Goal: Information Seeking & Learning: Learn about a topic

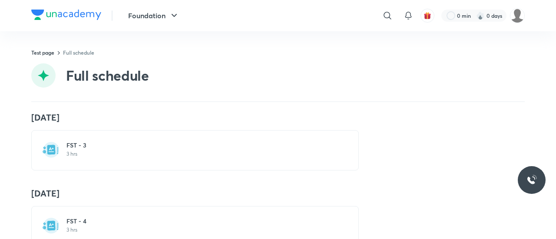
scroll to position [384, 0]
click at [70, 144] on h6 "FST - 3" at bounding box center [200, 146] width 268 height 9
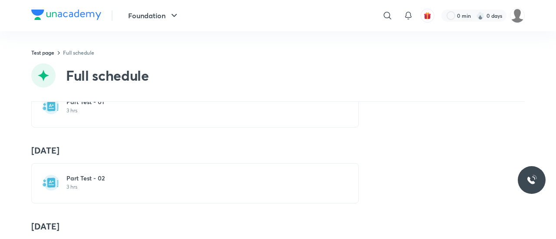
scroll to position [129, 0]
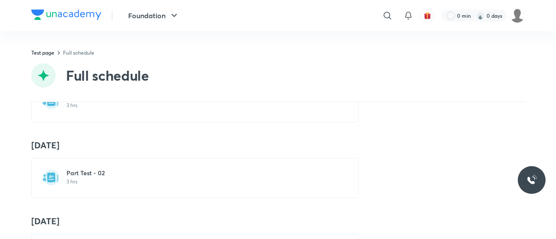
click at [67, 173] on h6 "Part Test - 02" at bounding box center [200, 173] width 268 height 9
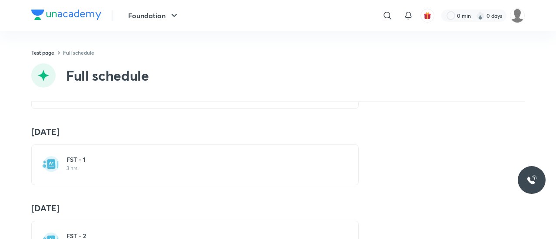
scroll to position [219, 0]
click at [67, 162] on h6 "FST - 1" at bounding box center [200, 159] width 268 height 9
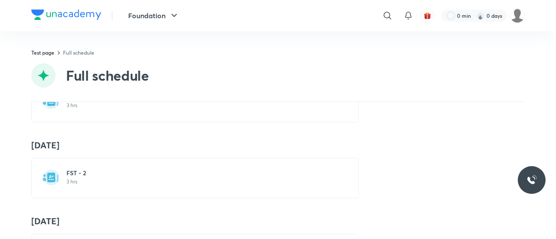
scroll to position [283, 0]
click at [66, 177] on p "3 hrs" at bounding box center [200, 180] width 268 height 7
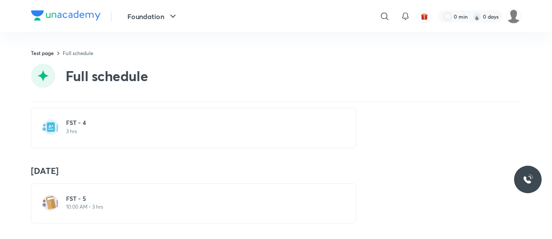
scroll to position [486, 0]
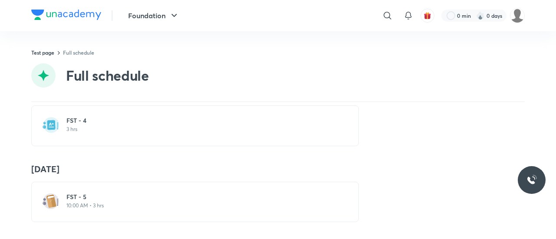
click at [75, 126] on p "3 hrs" at bounding box center [200, 129] width 268 height 7
